Goal: Information Seeking & Learning: Understand process/instructions

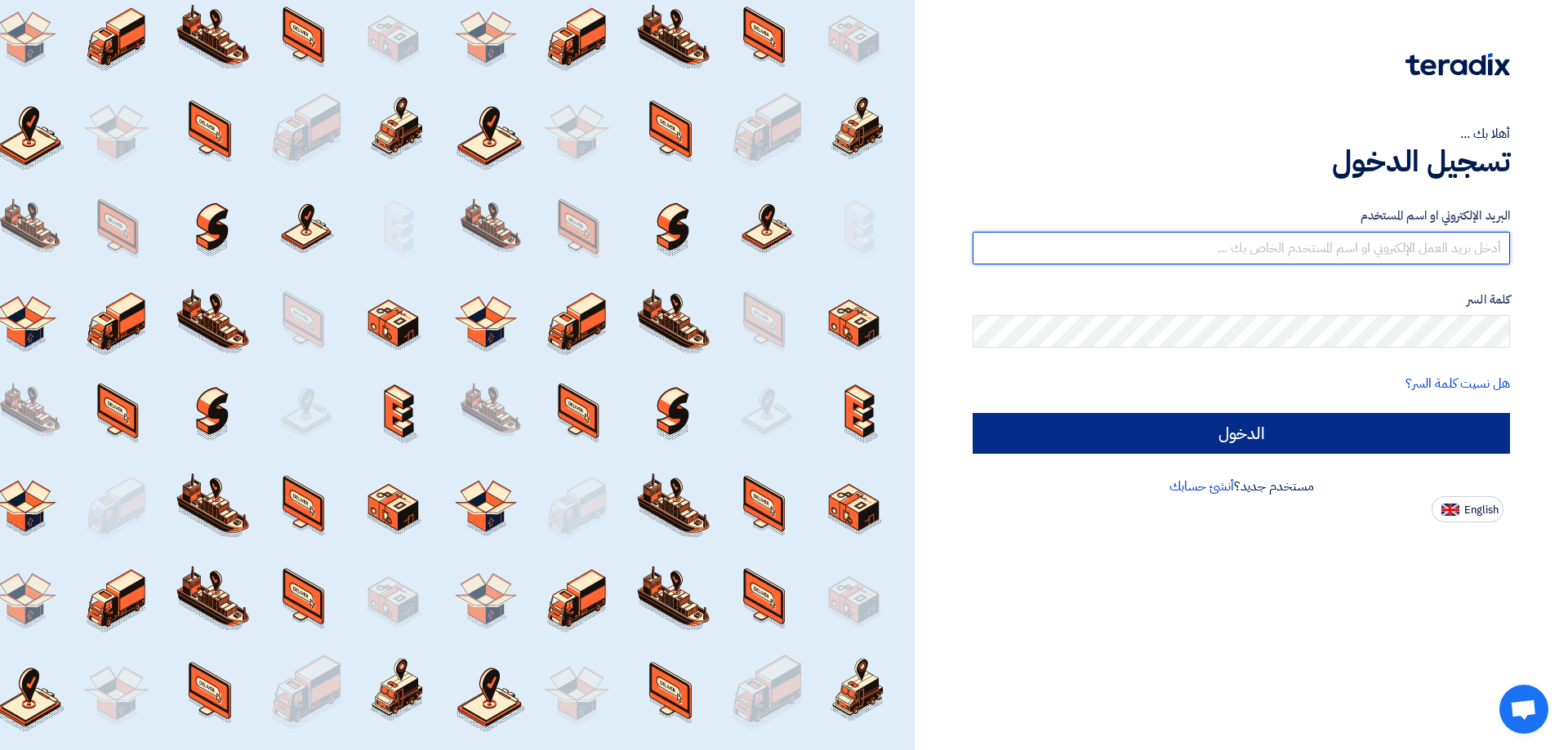
type input "[PERSON_NAME][EMAIL_ADDRESS][DOMAIN_NAME]"
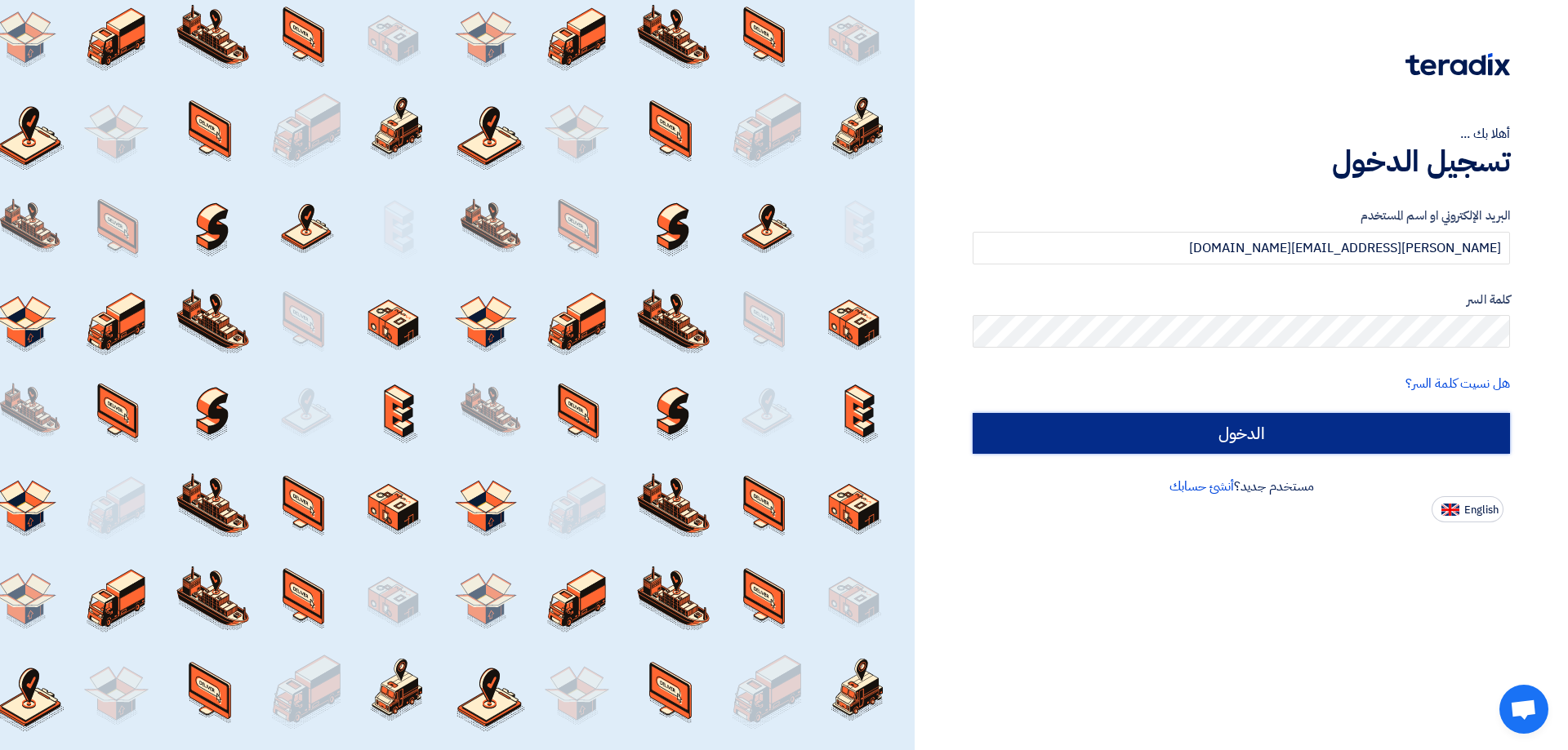
click at [1359, 425] on input "الدخول" at bounding box center [1241, 434] width 537 height 41
type input "Sign in"
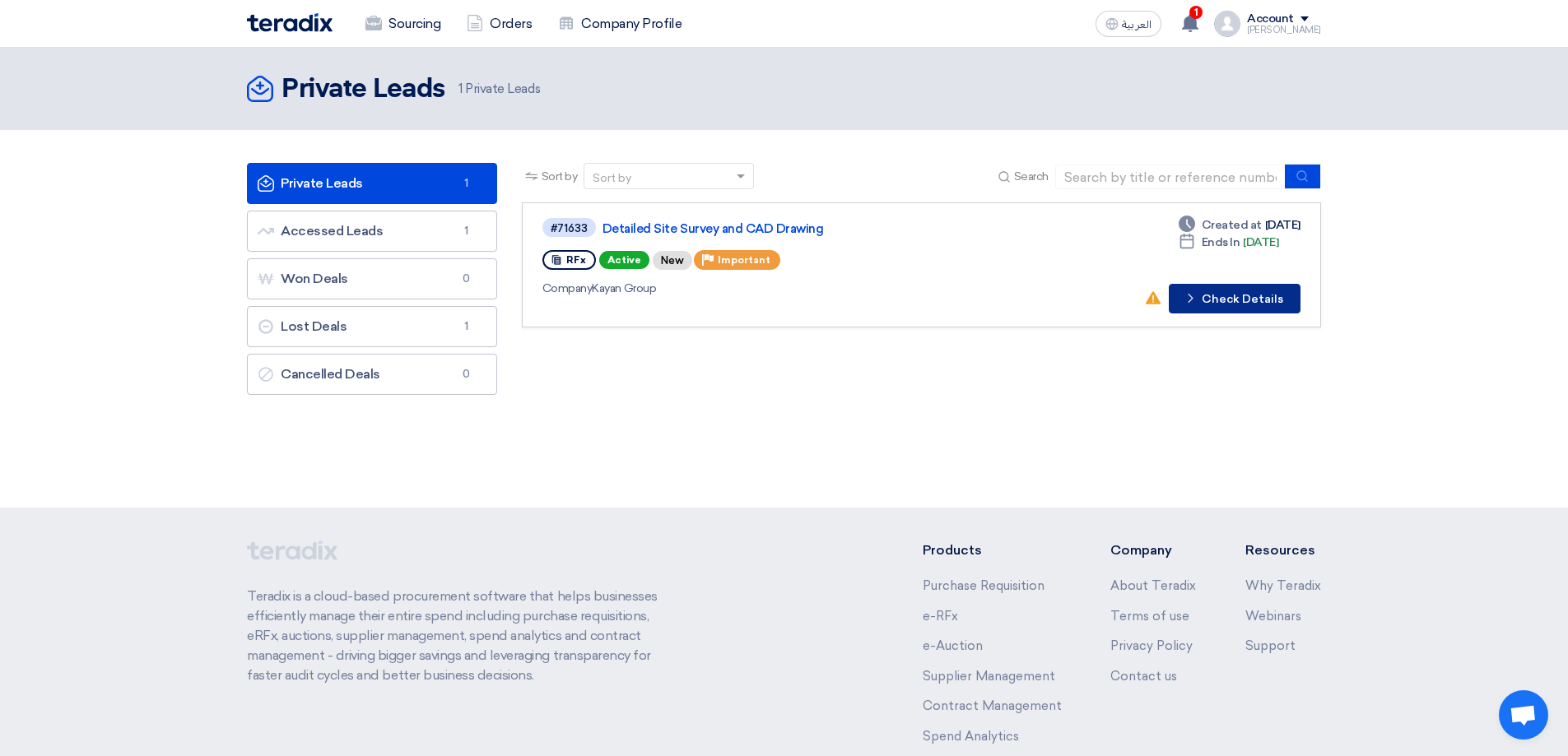
click at [1230, 293] on button "Check details Check Details" at bounding box center [1234, 298] width 132 height 30
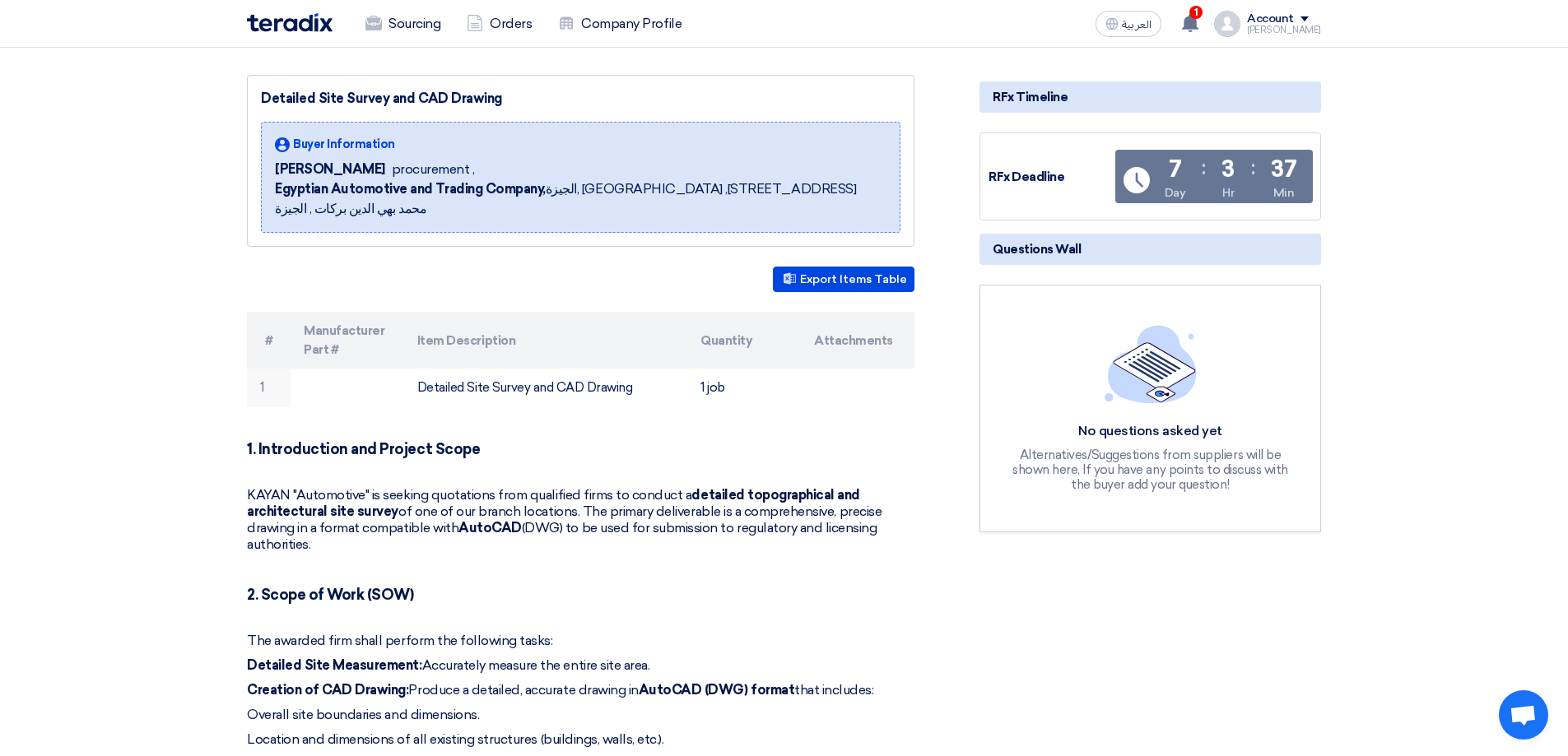
scroll to position [164, 0]
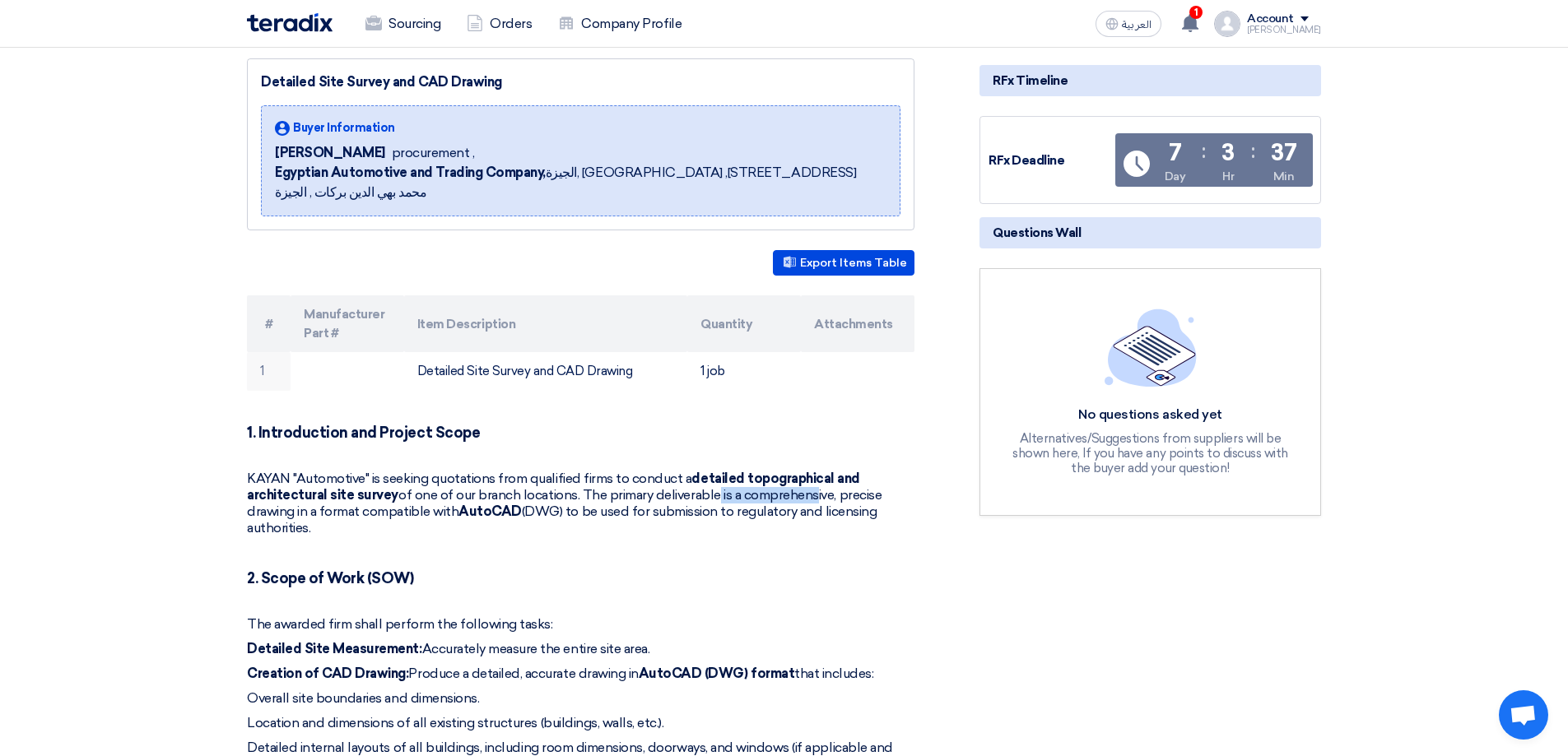
drag, startPoint x: 708, startPoint y: 475, endPoint x: 806, endPoint y: 473, distance: 98.0
click at [806, 473] on p "KAYAN "Automotive" is seeking quotations from qualified firms to conduct a deta…" at bounding box center [581, 503] width 667 height 66
drag, startPoint x: 279, startPoint y: 493, endPoint x: 304, endPoint y: 492, distance: 25.0
click at [304, 492] on p "KAYAN "Automotive" is seeking quotations from qualified firms to conduct a deta…" at bounding box center [581, 503] width 667 height 66
drag, startPoint x: 371, startPoint y: 494, endPoint x: 384, endPoint y: 494, distance: 13.0
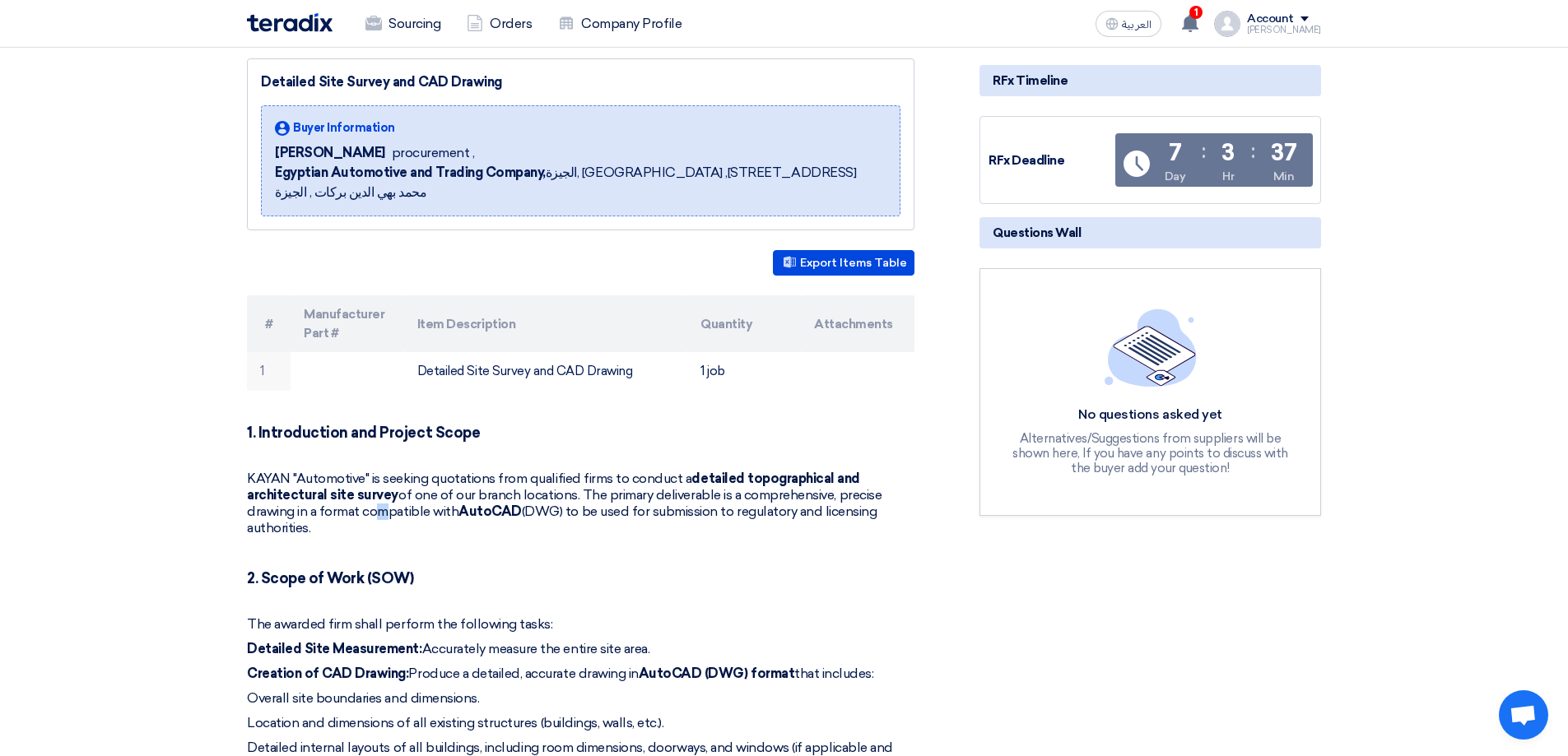
click at [380, 494] on p "KAYAN "Automotive" is seeking quotations from qualified firms to conduct a deta…" at bounding box center [581, 503] width 667 height 66
drag, startPoint x: 475, startPoint y: 493, endPoint x: 530, endPoint y: 493, distance: 55.0
click at [476, 504] on strong "AutoCAD" at bounding box center [490, 511] width 63 height 15
click at [577, 488] on p "KAYAN "Automotive" is seeking quotations from qualified firms to conduct a deta…" at bounding box center [581, 503] width 667 height 66
click at [658, 492] on p "KAYAN "Automotive" is seeking quotations from qualified firms to conduct a deta…" at bounding box center [581, 503] width 667 height 66
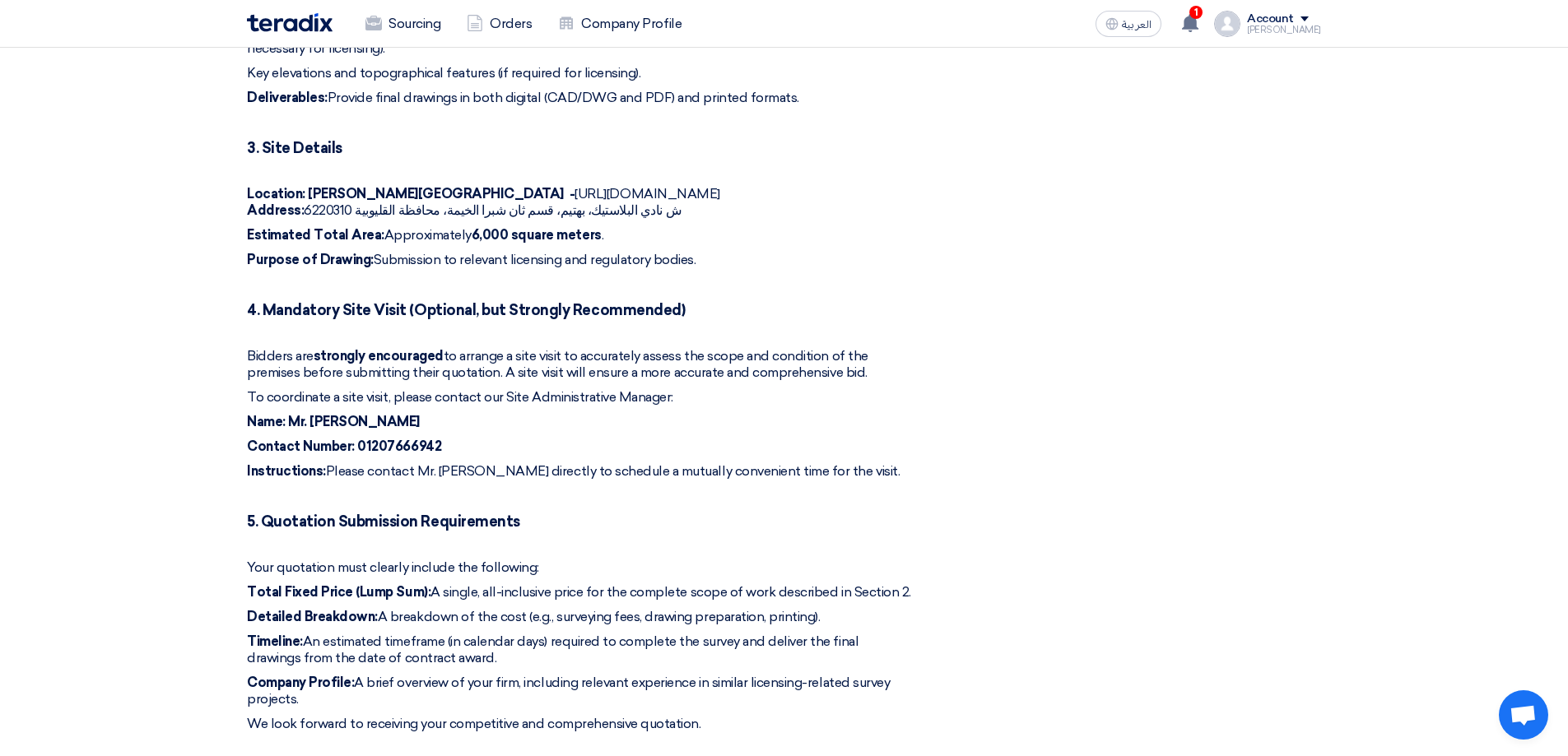
scroll to position [905, 0]
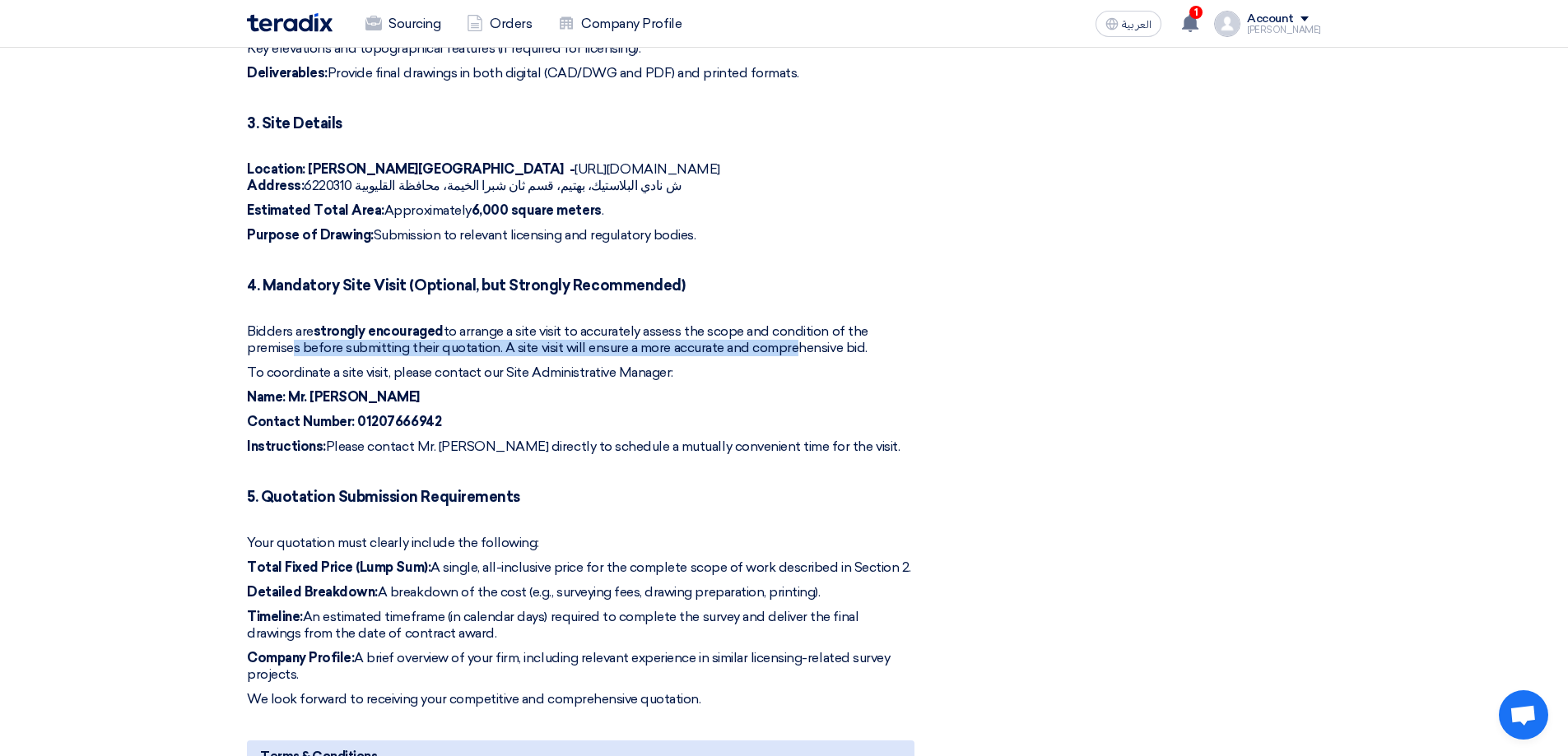
drag, startPoint x: 308, startPoint y: 328, endPoint x: 796, endPoint y: 330, distance: 488.0
click at [796, 330] on p "Bidders are strongly encouraged to arrange a site visit to accurately assess th…" at bounding box center [581, 340] width 667 height 32
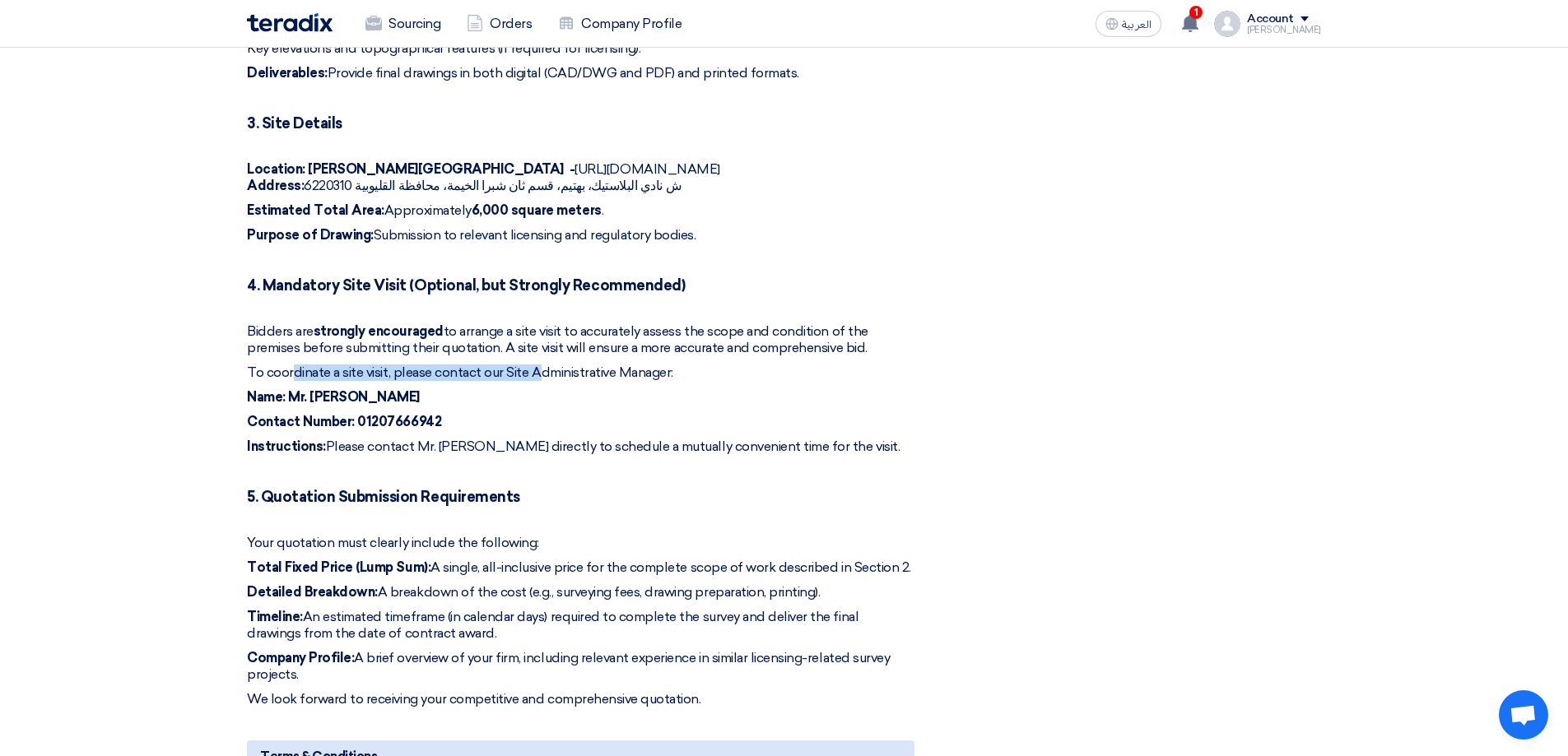
drag, startPoint x: 295, startPoint y: 351, endPoint x: 536, endPoint y: 357, distance: 241.1
click at [536, 364] on p "To coordinate a site visit, please contact our Site Administrative Manager:" at bounding box center [581, 372] width 667 height 16
click at [570, 389] on p "Name: Mr. [PERSON_NAME]" at bounding box center [581, 397] width 667 height 16
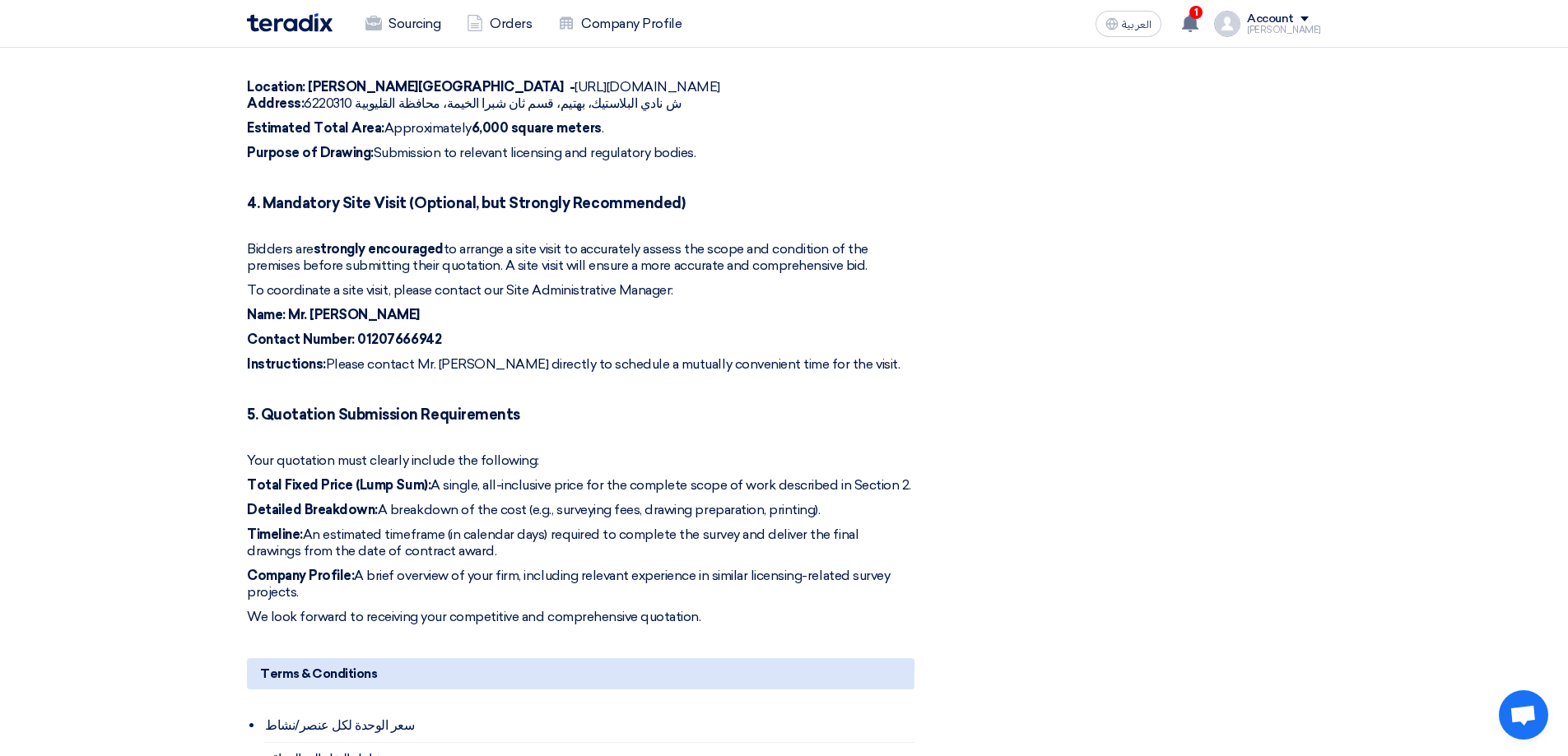
scroll to position [1070, 0]
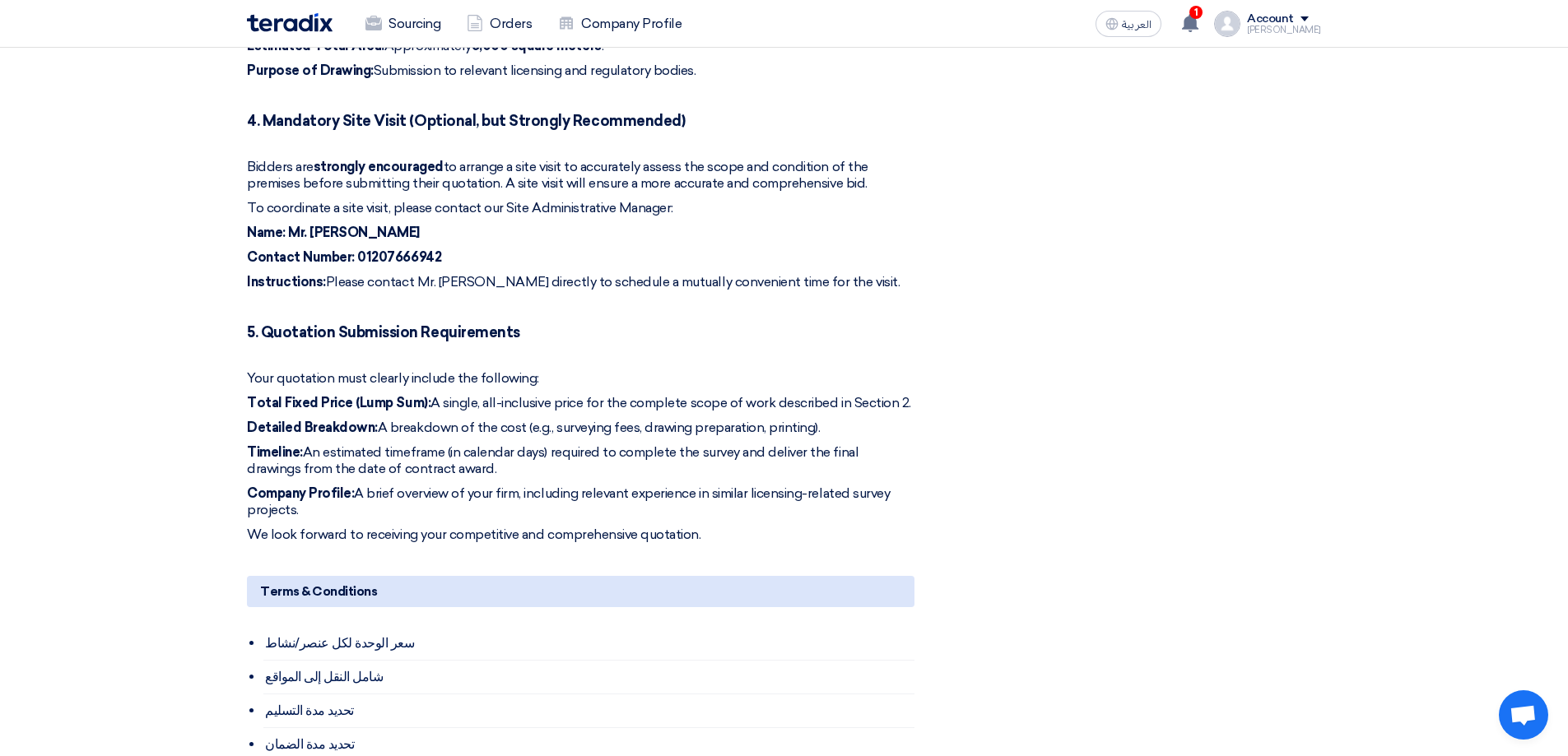
drag, startPoint x: 386, startPoint y: 474, endPoint x: 772, endPoint y: 487, distance: 386.2
click at [772, 487] on p "Company Profile: A brief overview of your firm, including relevant experience i…" at bounding box center [581, 502] width 667 height 32
click at [775, 486] on p "Company Profile: A brief overview of your firm, including relevant experience i…" at bounding box center [581, 502] width 667 height 32
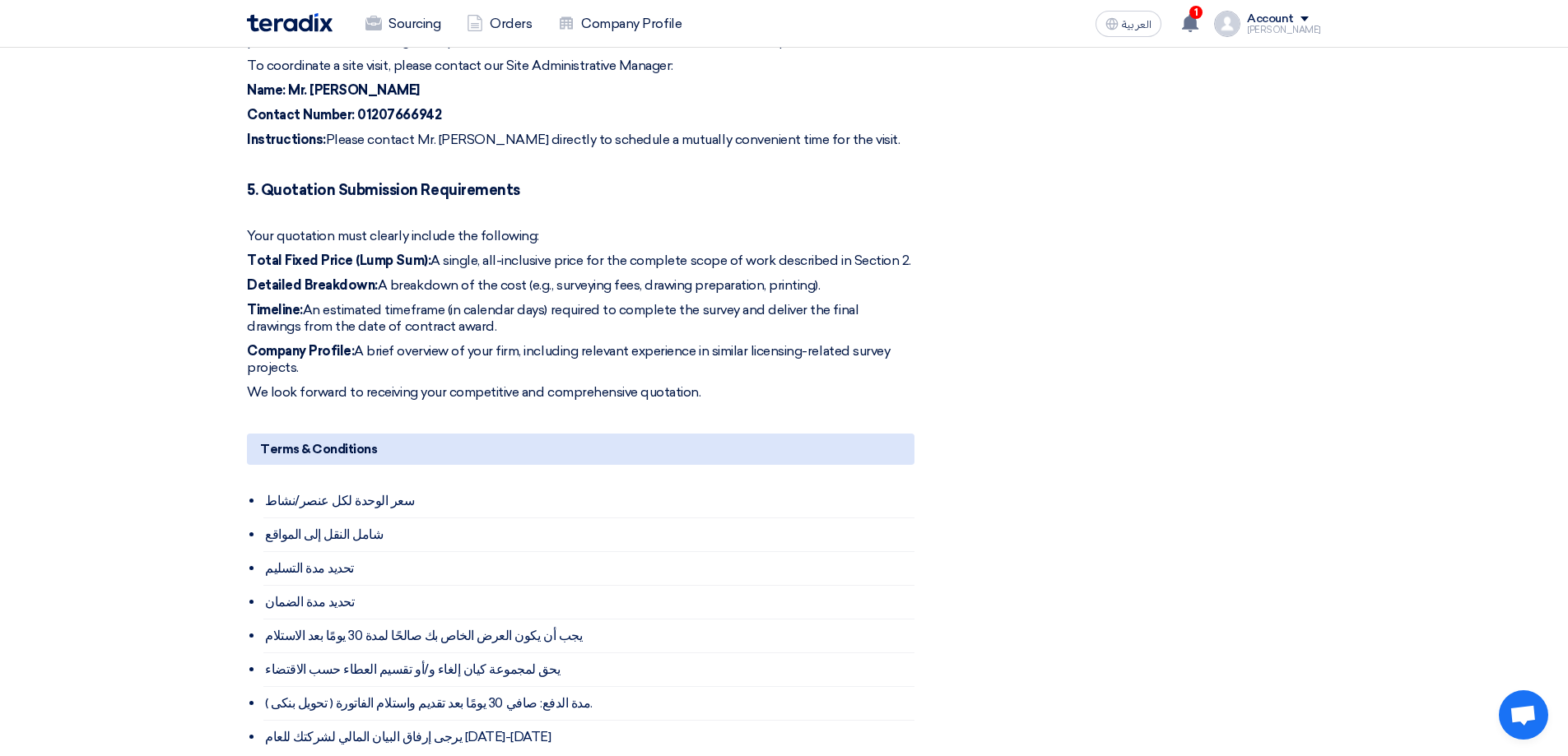
scroll to position [1234, 0]
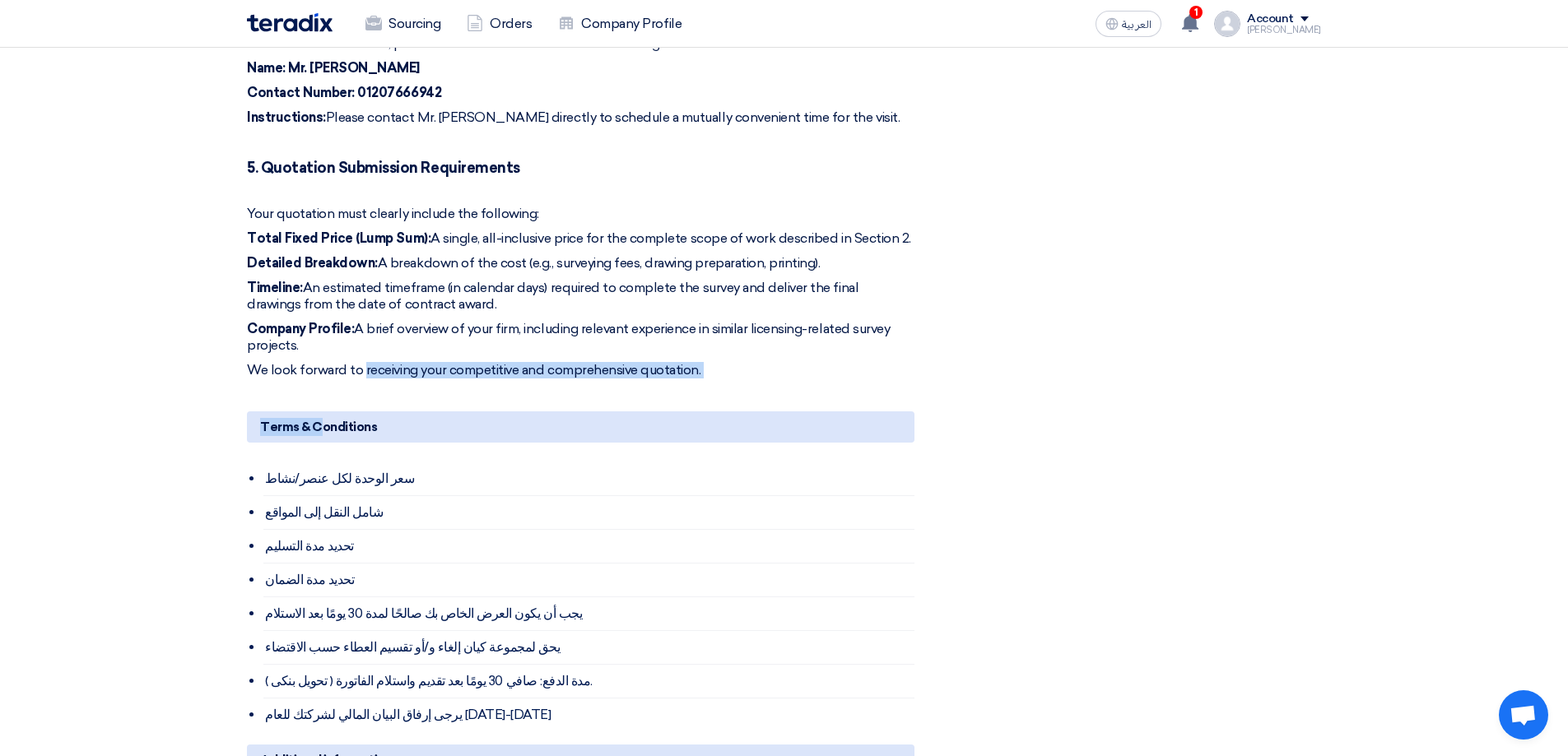
drag, startPoint x: 316, startPoint y: 358, endPoint x: 363, endPoint y: 357, distance: 47.0
drag, startPoint x: 297, startPoint y: 353, endPoint x: 402, endPoint y: 354, distance: 105.0
click at [402, 362] on p "We look forward to receiving your competitive and comprehensive quotation." at bounding box center [581, 369] width 667 height 16
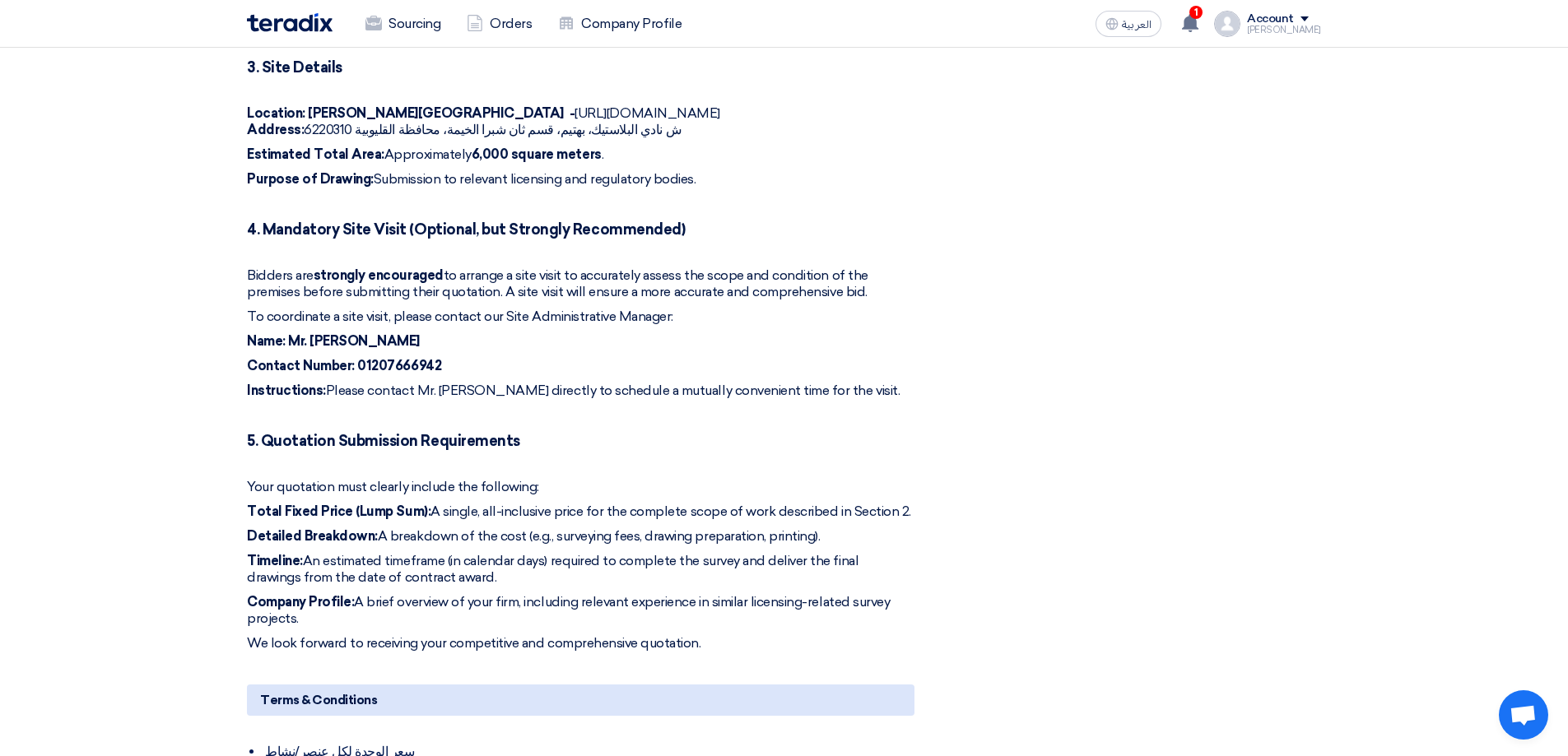
scroll to position [741, 0]
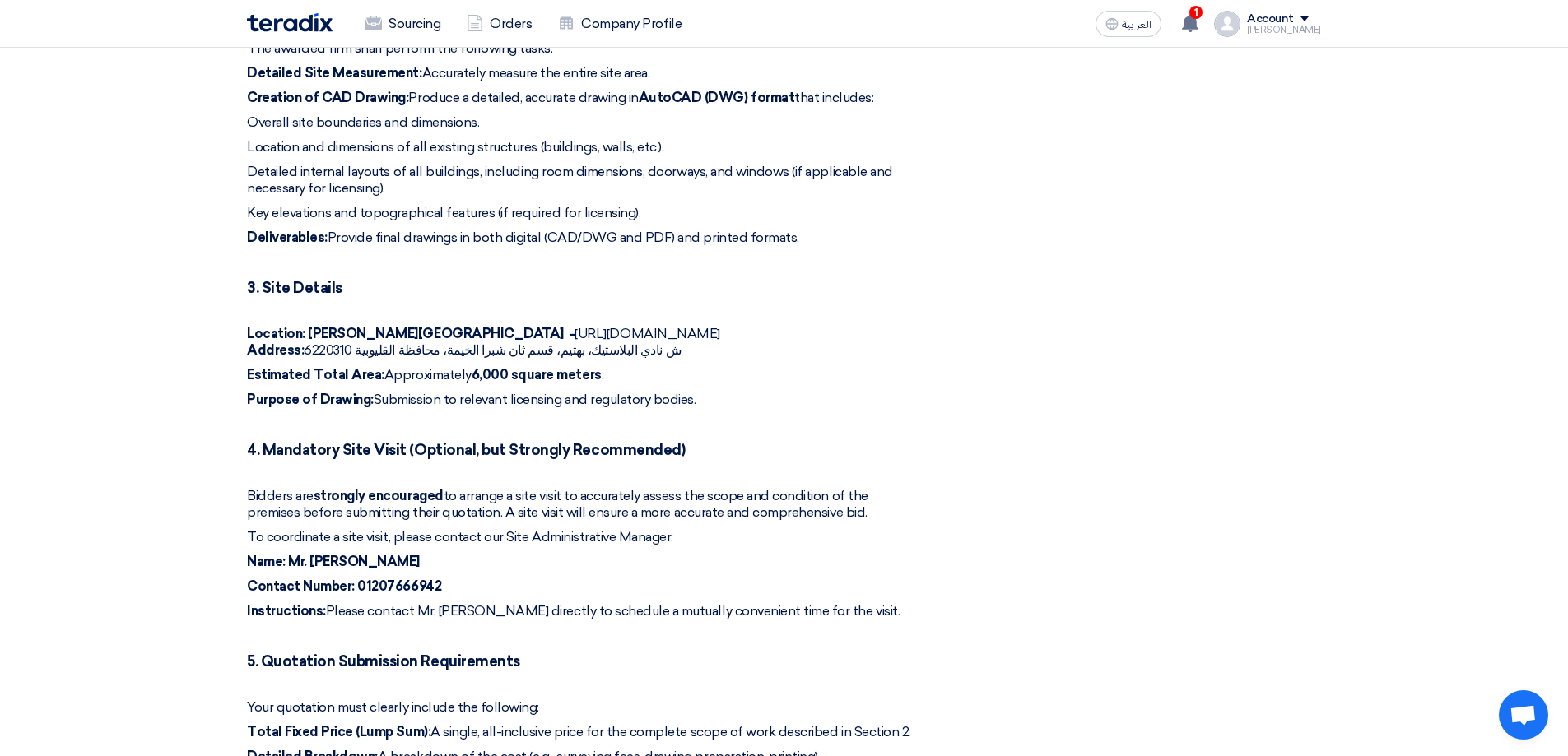
drag, startPoint x: 418, startPoint y: 315, endPoint x: 687, endPoint y: 316, distance: 269.0
click at [687, 326] on p "Location: Shubra ELkhima - [URL][DOMAIN_NAME] Address: [GEOGRAPHIC_DATA]، بهتيم…" at bounding box center [581, 342] width 667 height 32
copy p "[URL][DOMAIN_NAME]"
